Goal: Submit feedback/report problem

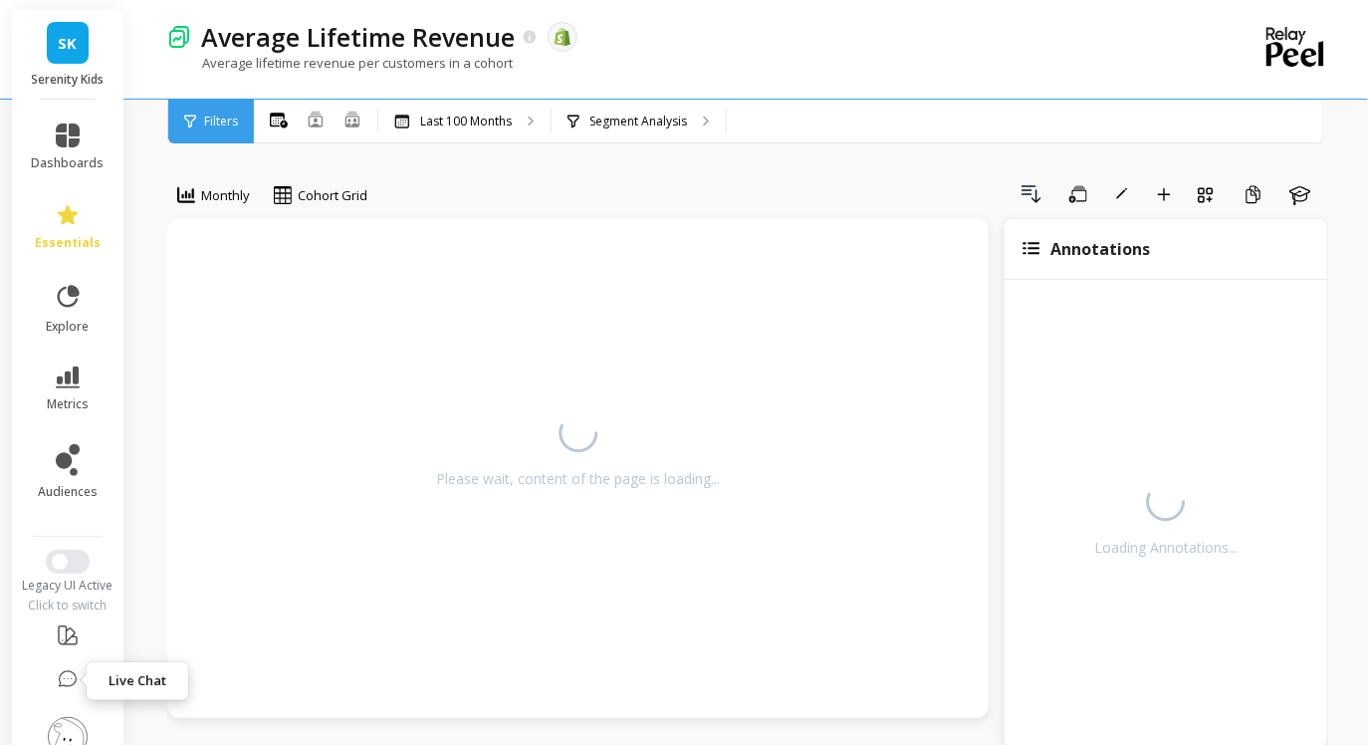
click at [69, 678] on icon at bounding box center [68, 680] width 20 height 20
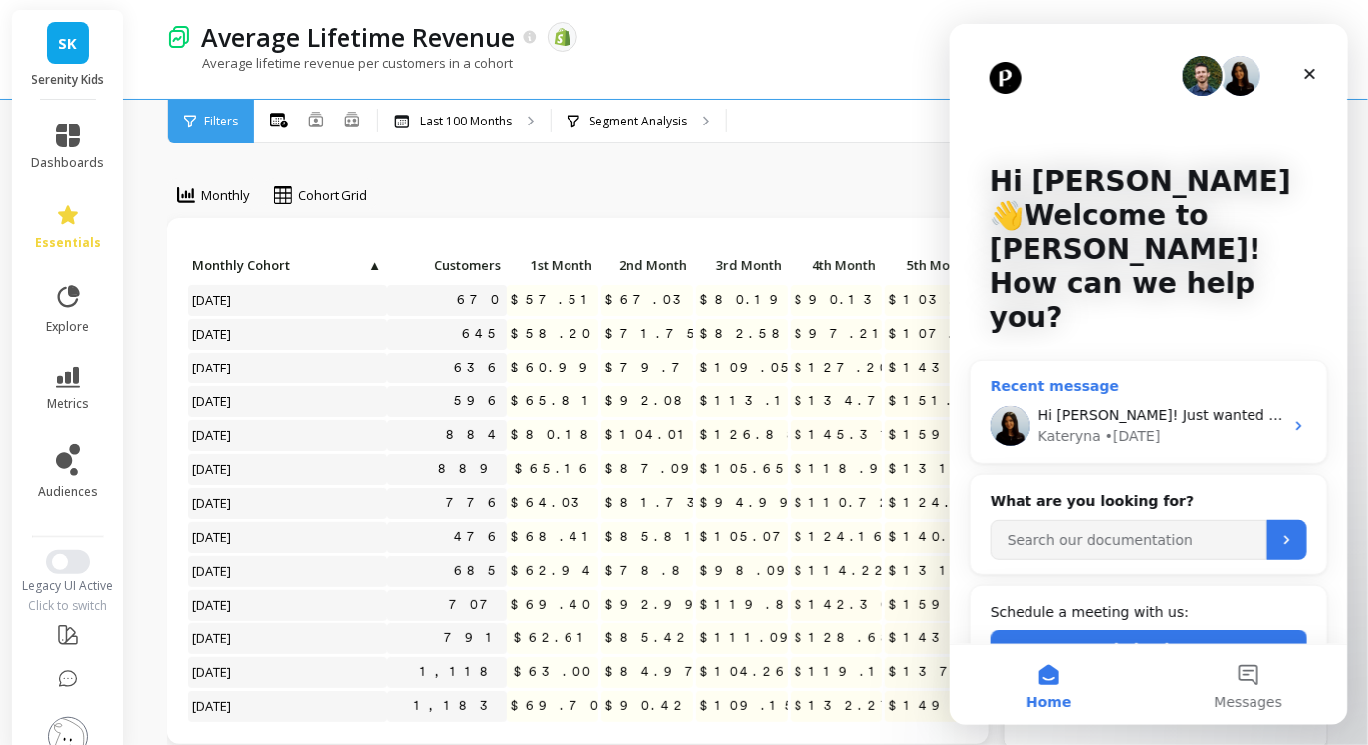
click at [1155, 404] on div "Hi [PERSON_NAME]! Just wanted to follow up on the ETA. The dashboards are ready…" at bounding box center [1159, 414] width 245 height 21
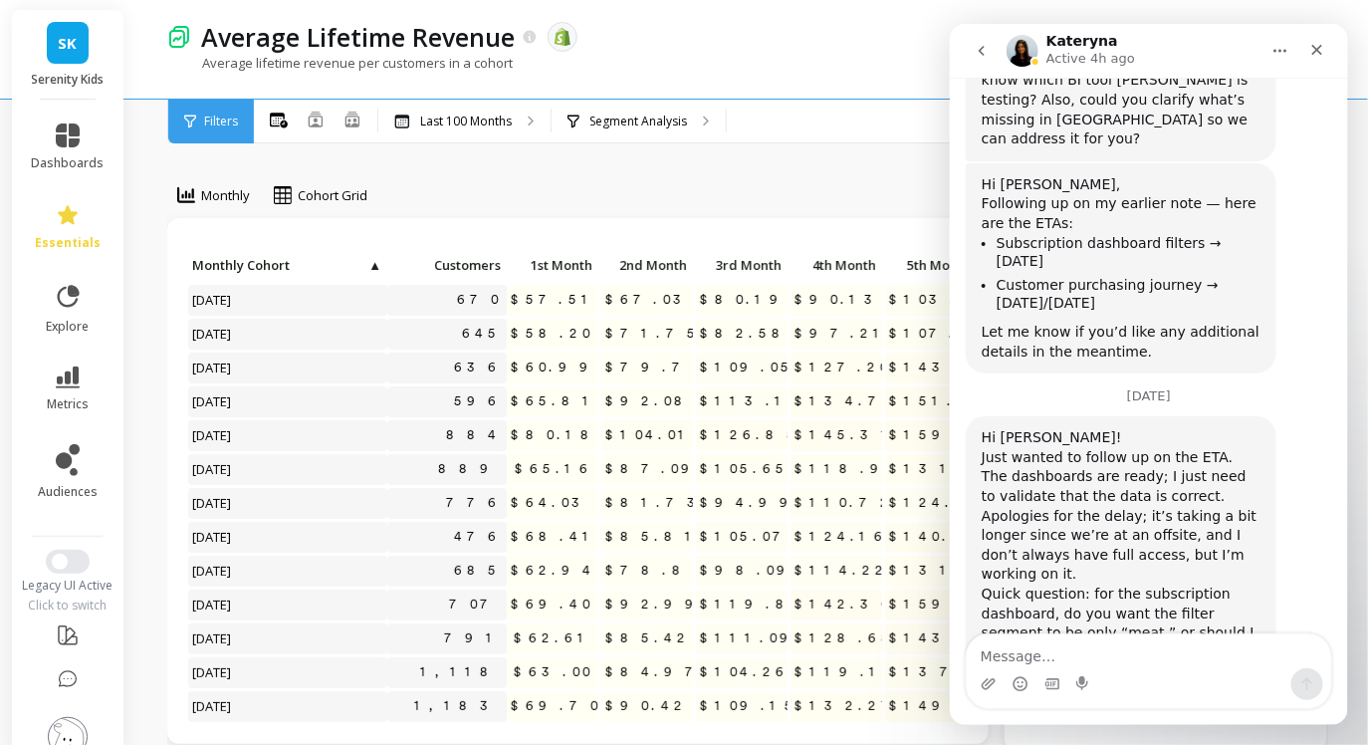
scroll to position [2110, 0]
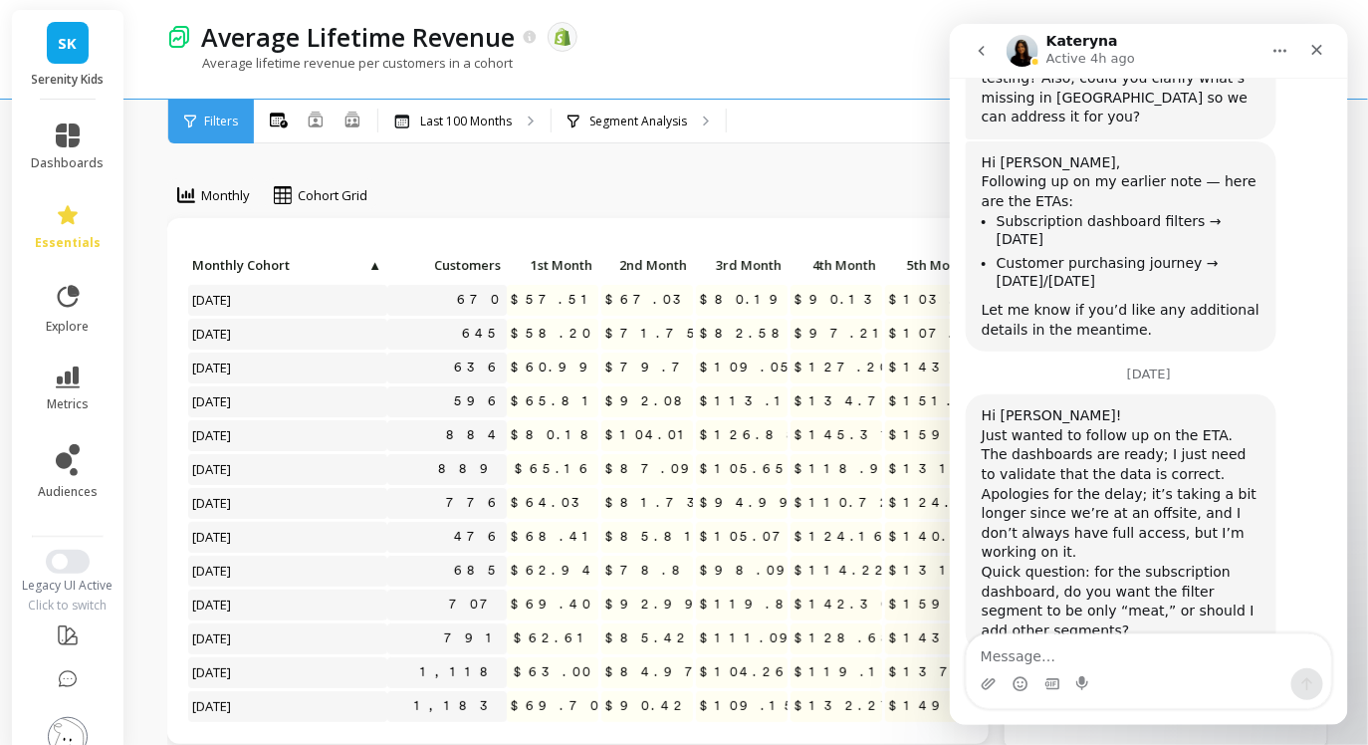
click at [58, 739] on img at bounding box center [68, 737] width 40 height 40
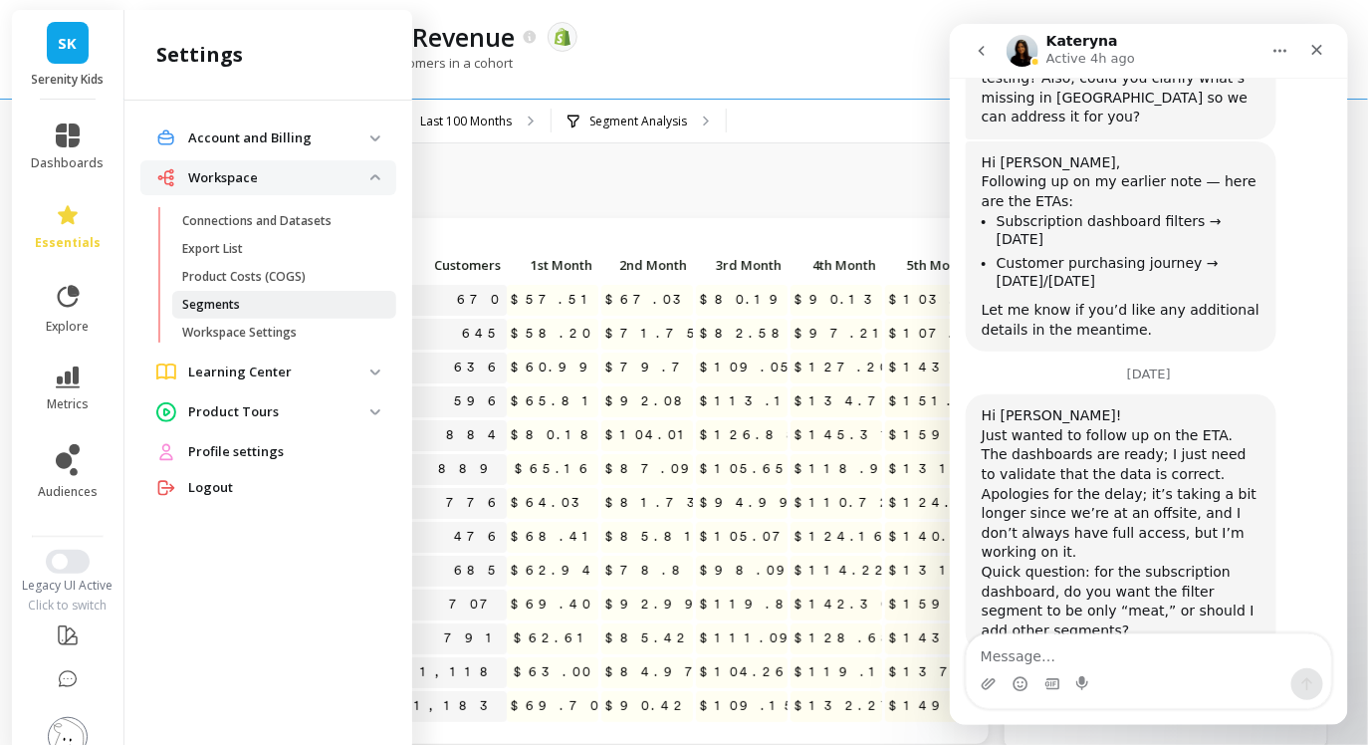
click at [229, 305] on p "Segments" at bounding box center [211, 305] width 58 height 16
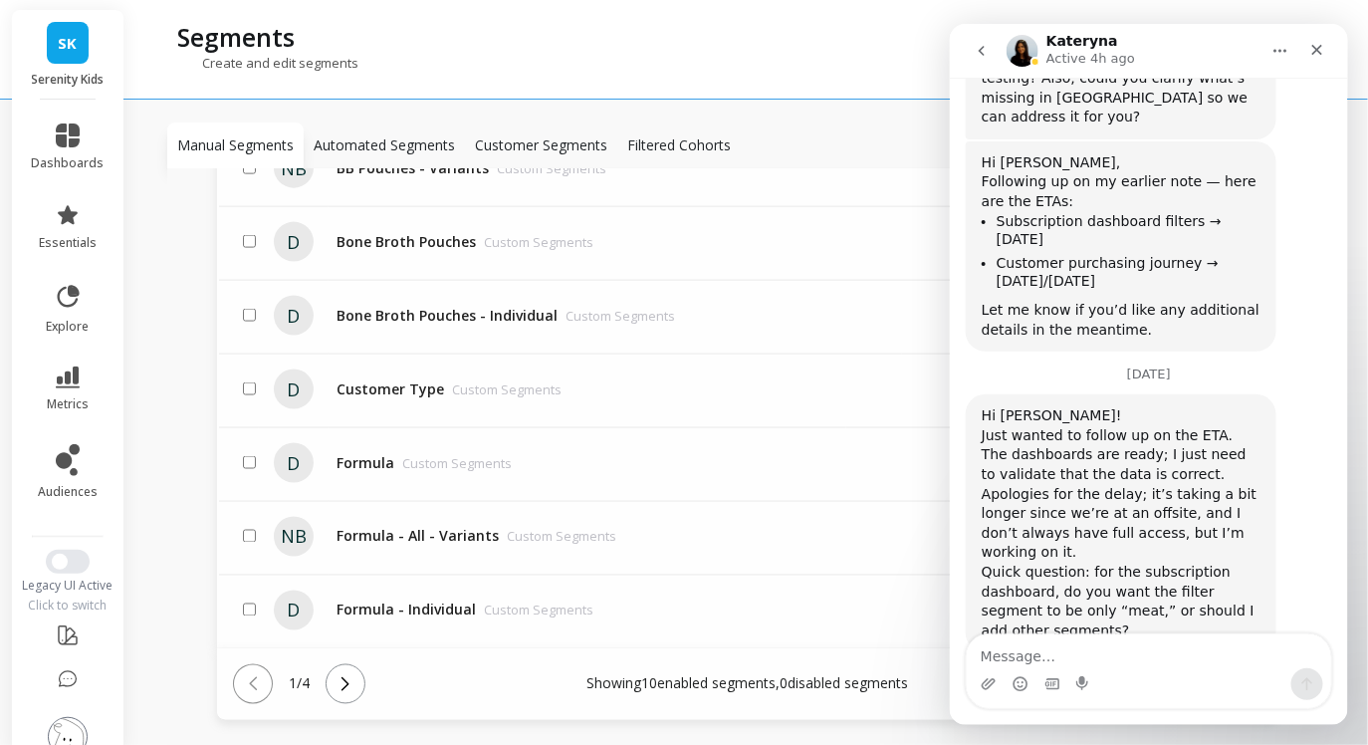
scroll to position [937, 0]
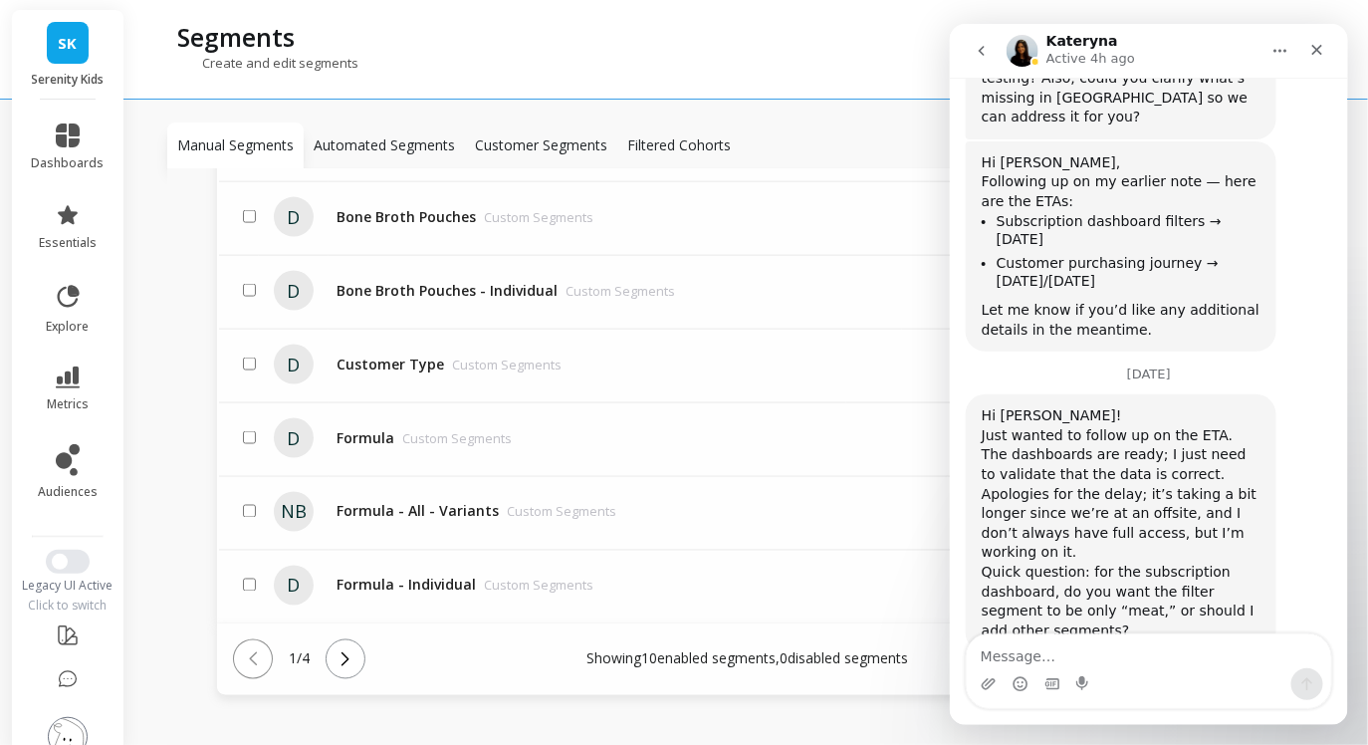
click at [356, 648] on icon at bounding box center [345, 659] width 22 height 22
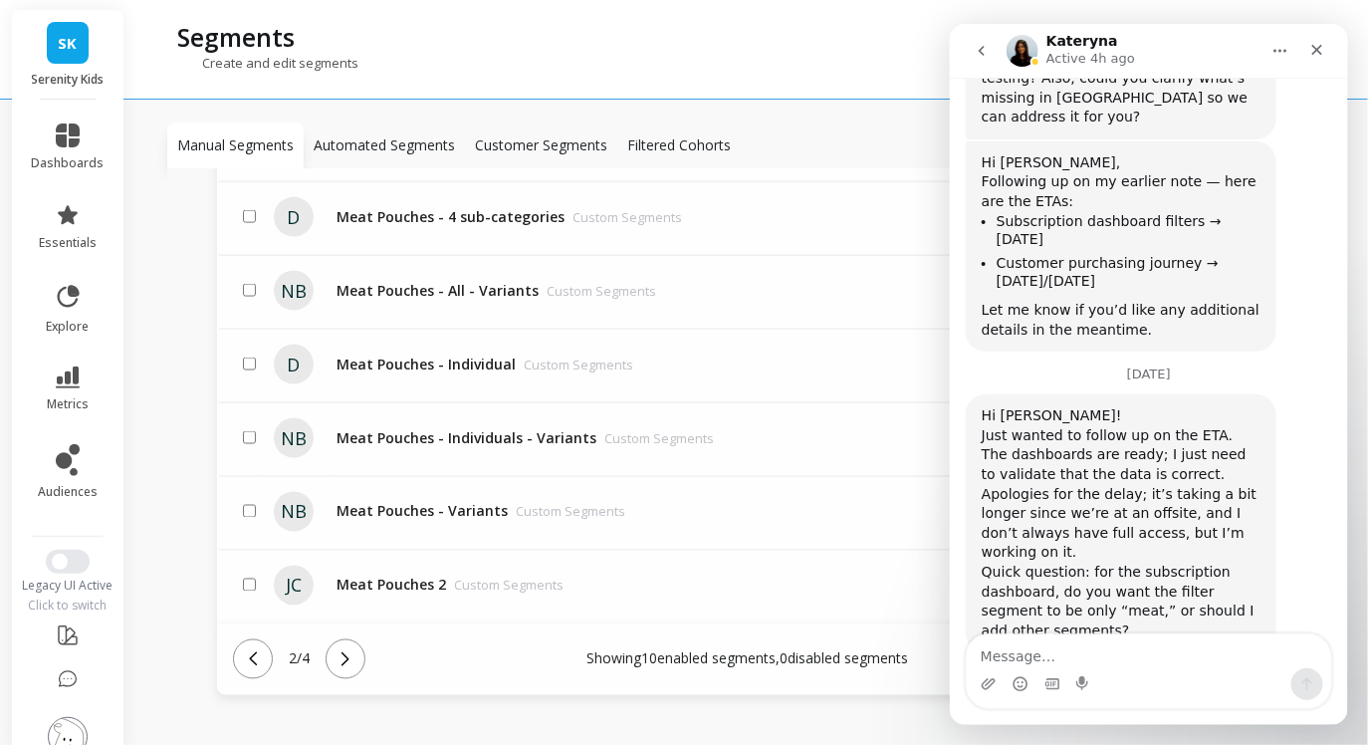
click at [356, 648] on icon at bounding box center [345, 659] width 22 height 22
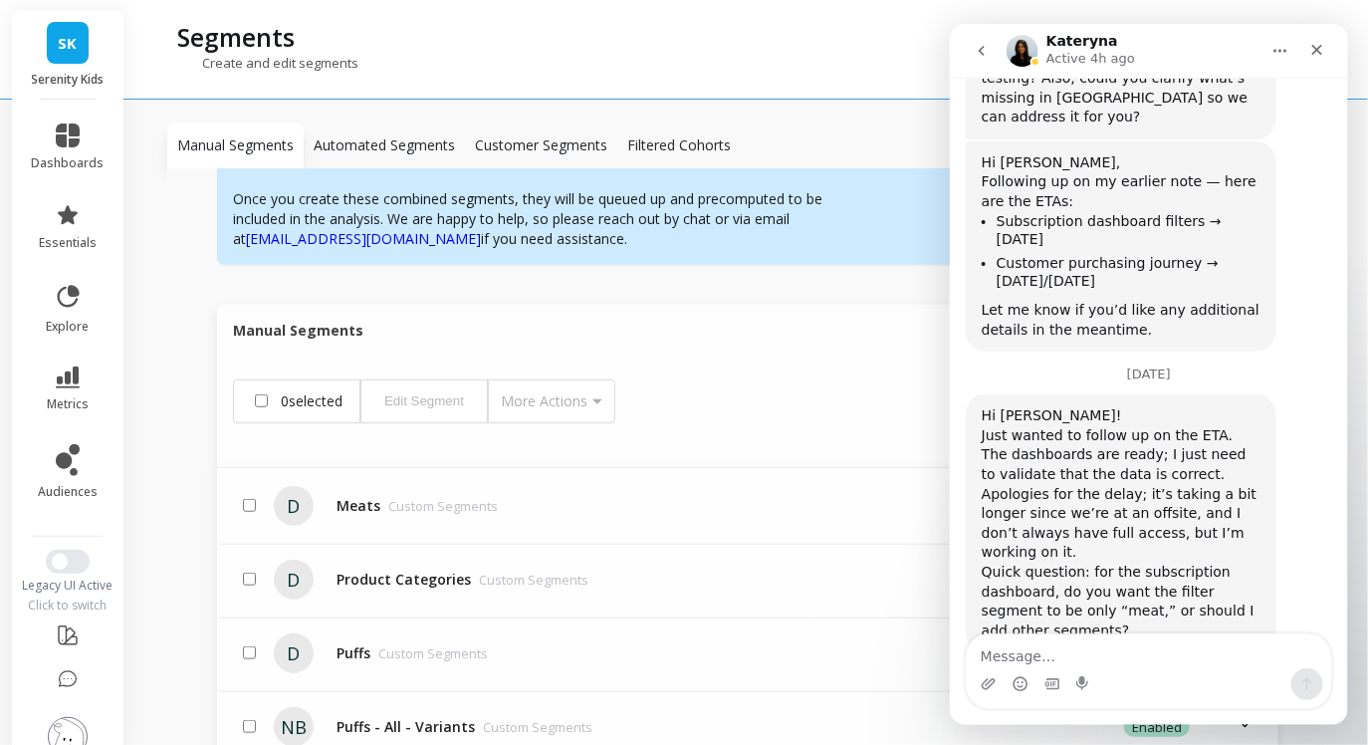
scroll to position [354, 0]
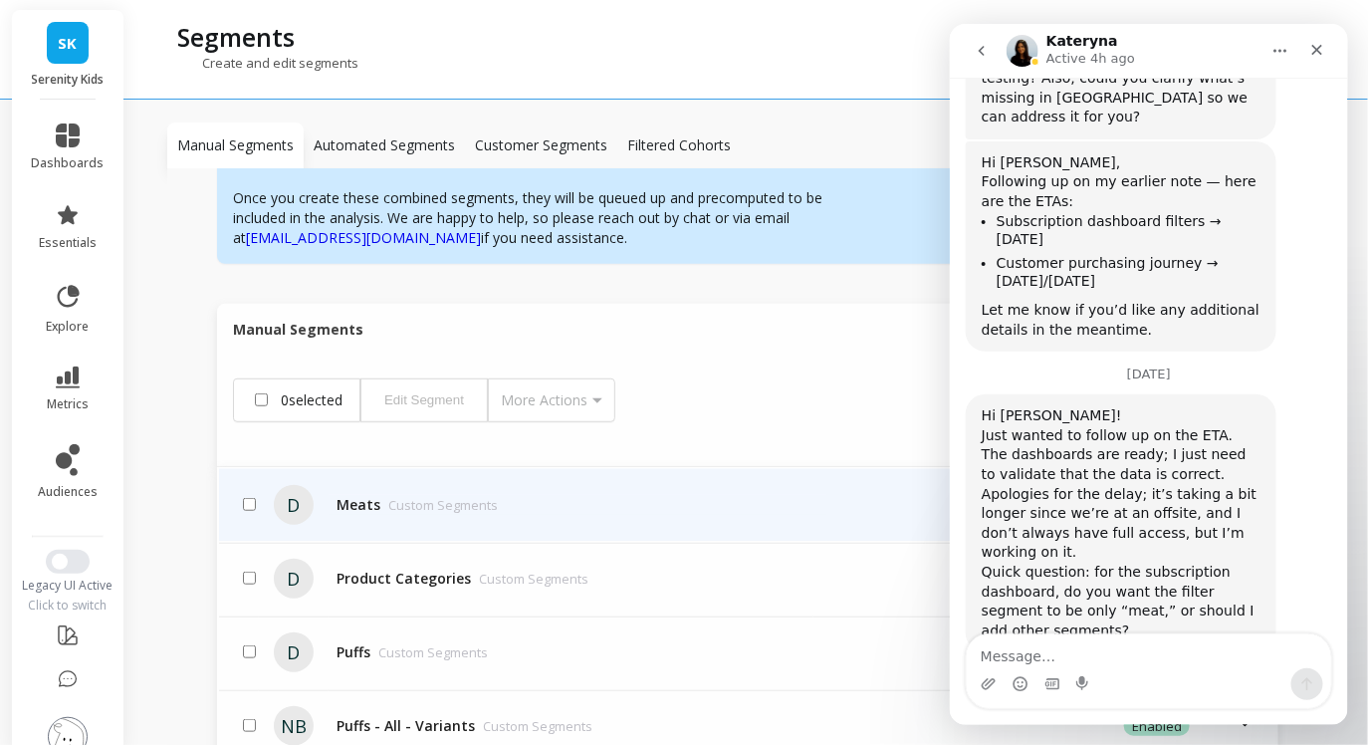
click at [360, 495] on div "Meats Custom Segments" at bounding box center [416, 505] width 161 height 20
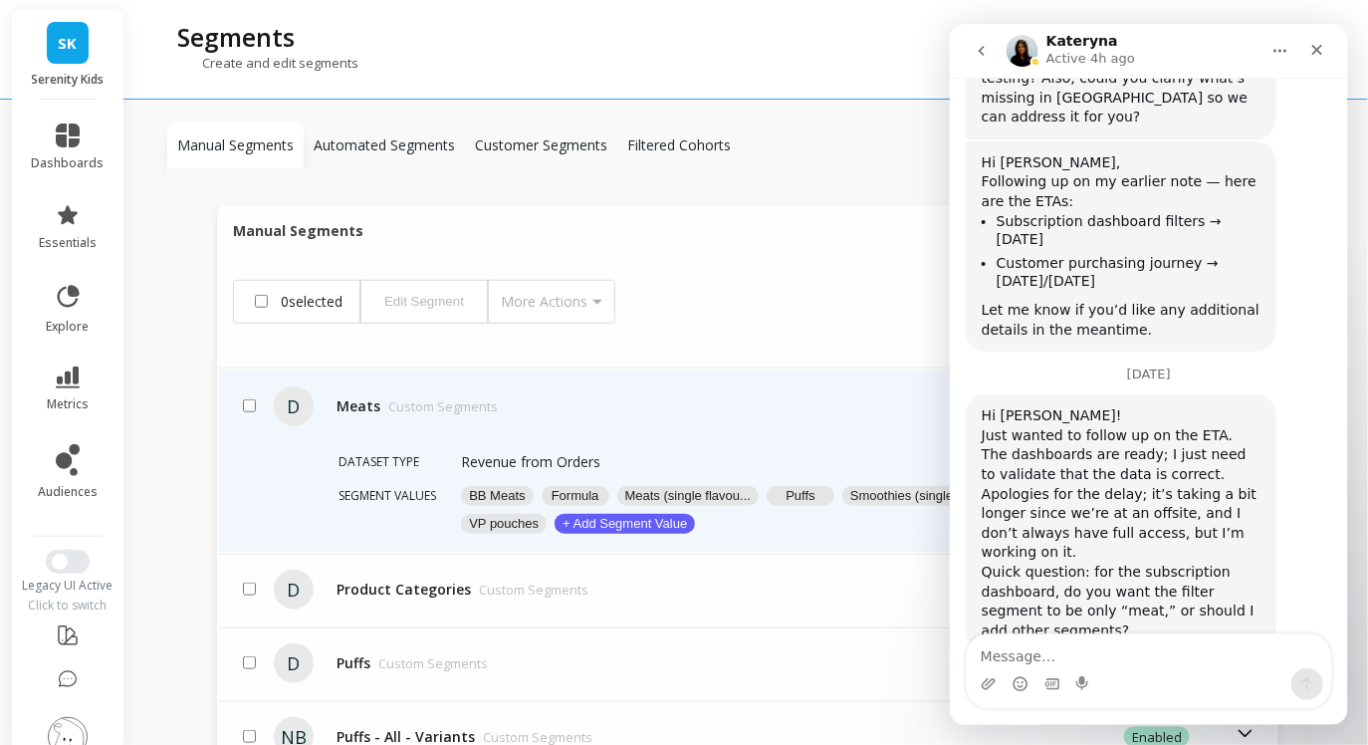
scroll to position [458, 0]
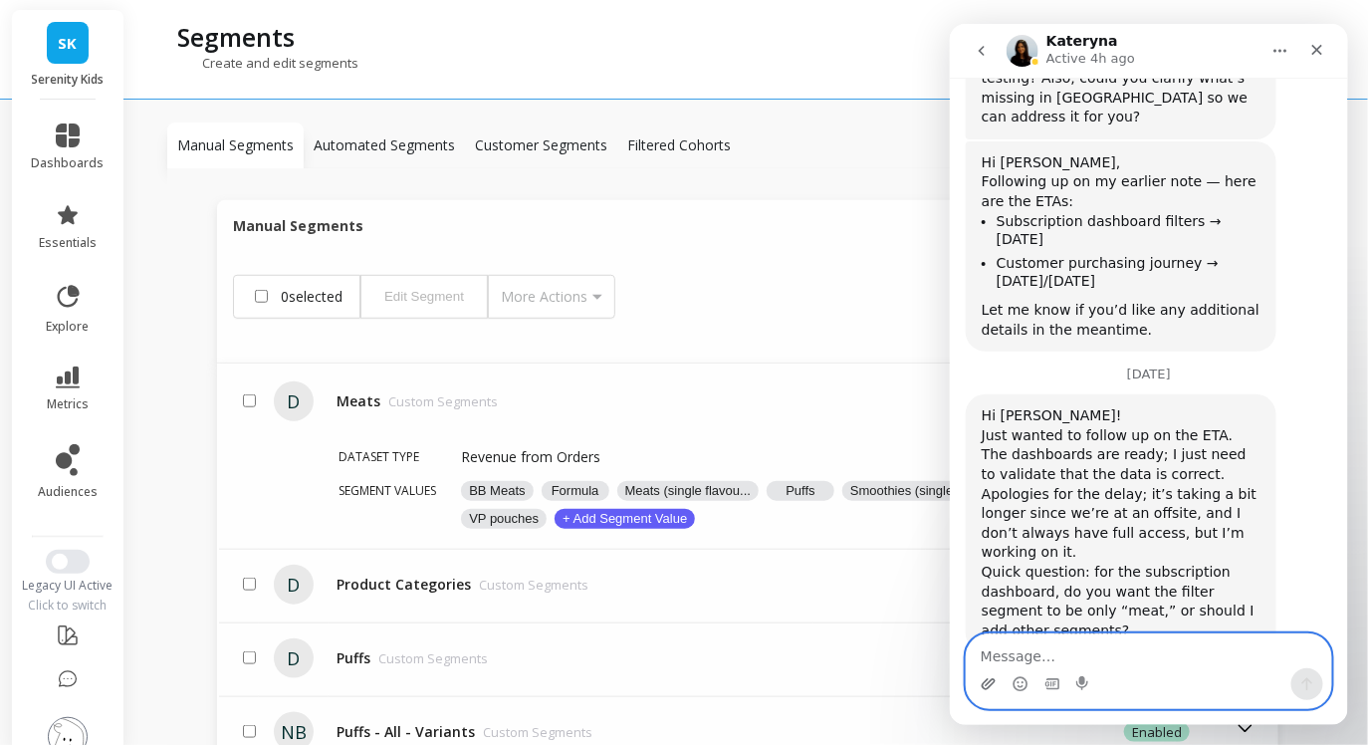
click at [985, 686] on icon "Upload attachment" at bounding box center [988, 683] width 16 height 16
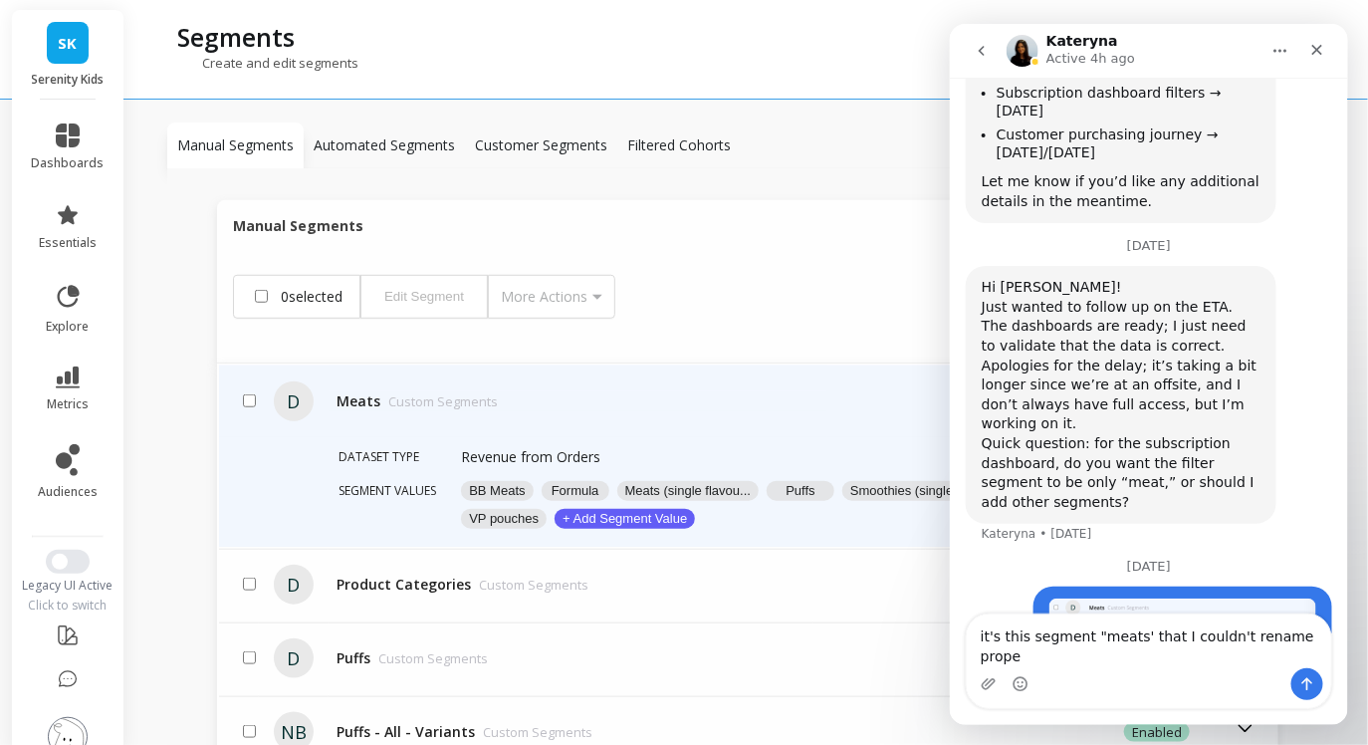
scroll to position [2259, 0]
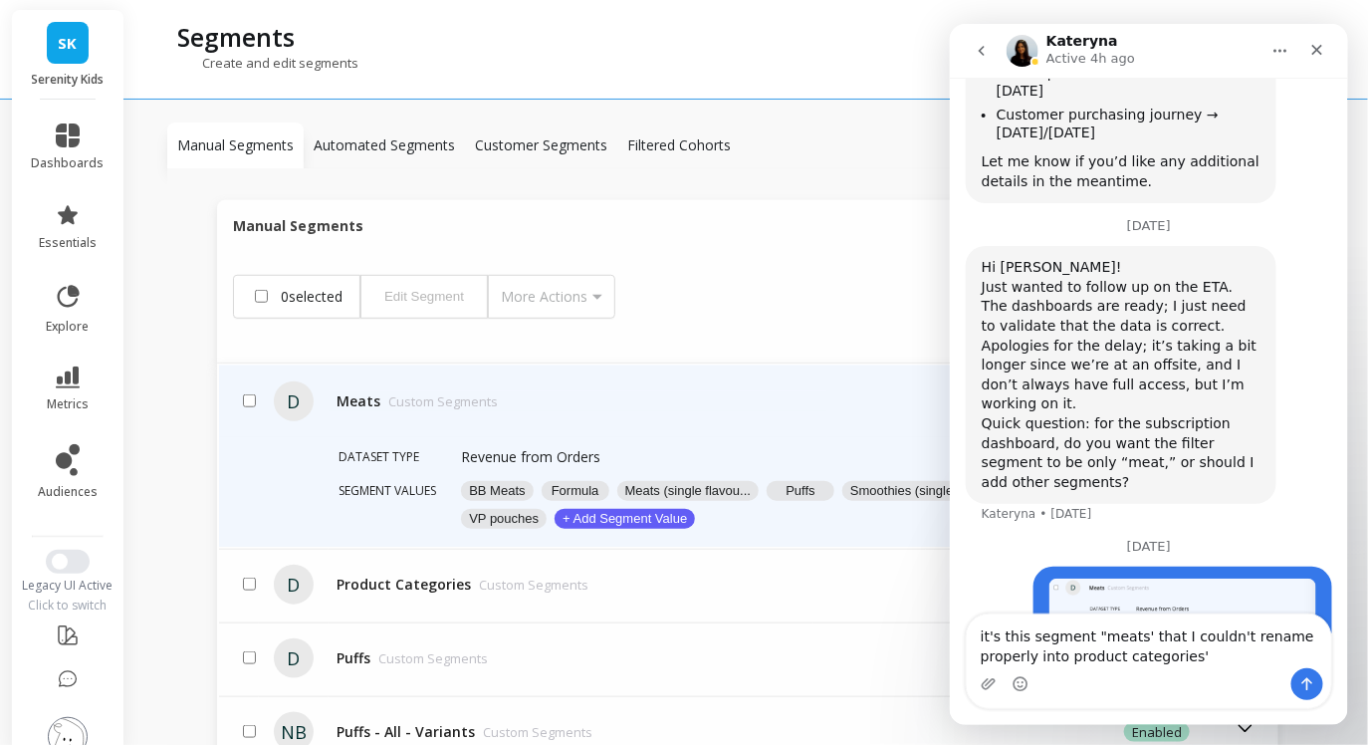
type textarea "it's this segment "meats' that I couldn't rename properly into 'product categor…"
